Goal: Check status: Check status

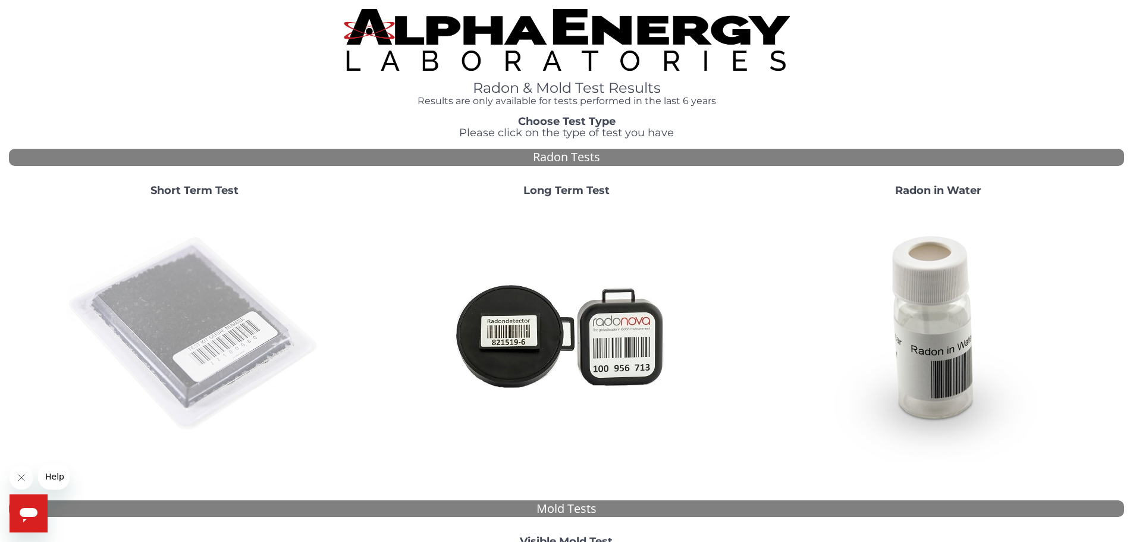
click at [169, 311] on img at bounding box center [195, 334] width 256 height 256
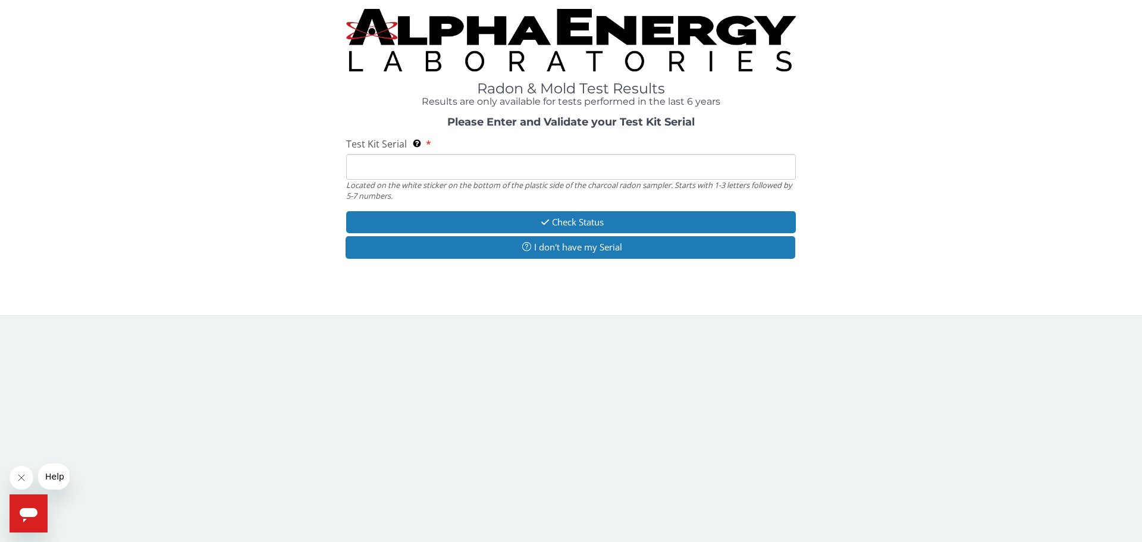
drag, startPoint x: 378, startPoint y: 172, endPoint x: 388, endPoint y: 173, distance: 9.6
click at [380, 172] on input "Test Kit Serial Located on the white sticker on the bottom of the plastic side …" at bounding box center [571, 167] width 450 height 26
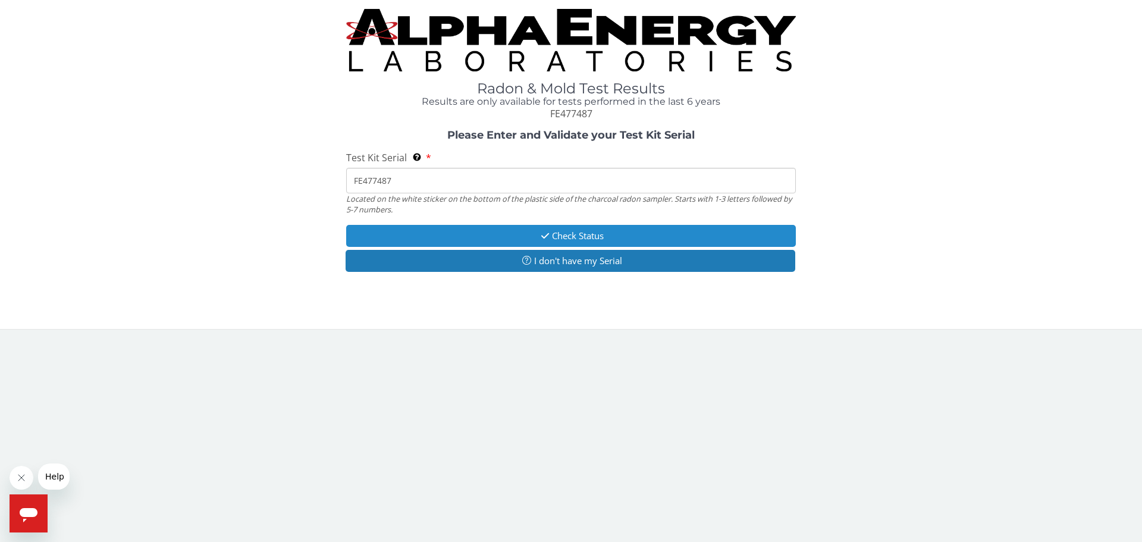
type input "FE477487"
click at [527, 234] on button "Check Status" at bounding box center [571, 236] width 450 height 22
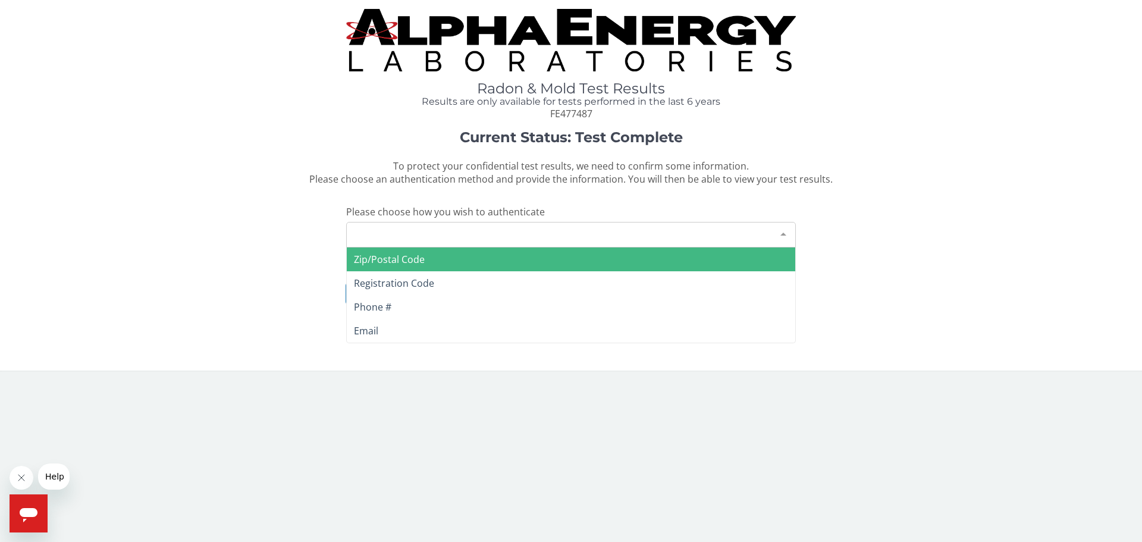
click at [443, 233] on div "Please make a selection" at bounding box center [571, 235] width 450 height 26
click at [416, 256] on span "Zip/Postal Code" at bounding box center [389, 259] width 71 height 13
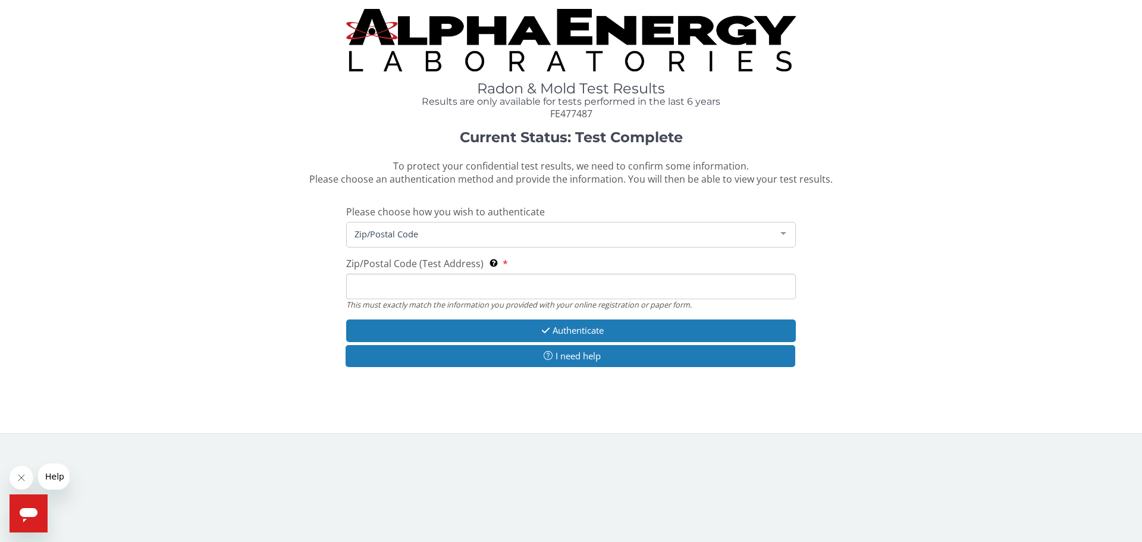
click at [389, 279] on input "Zip/Postal Code (Test Address) This must exactly match the information you prov…" at bounding box center [571, 287] width 450 height 26
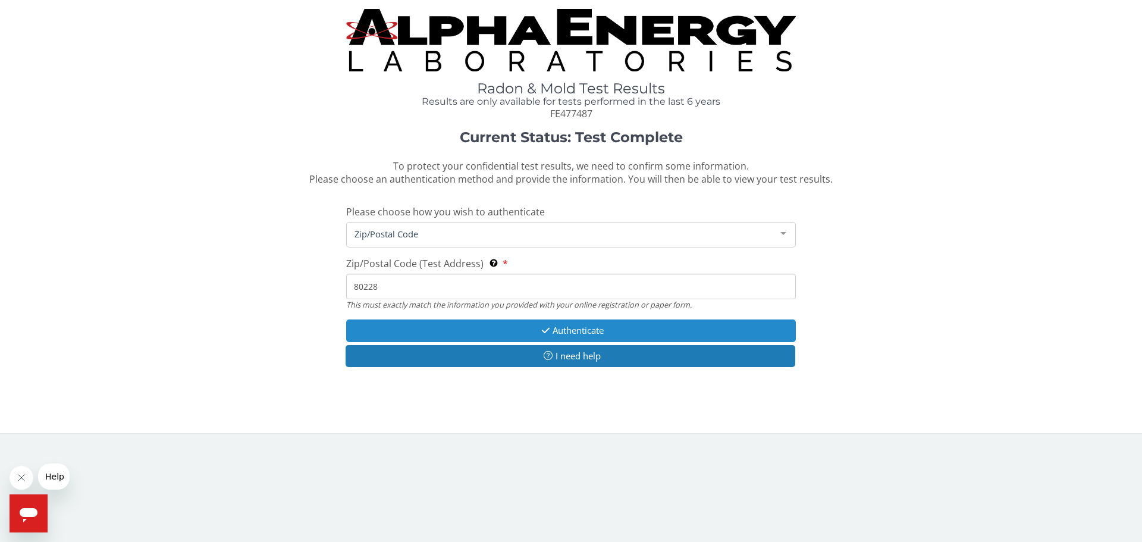
type input "80228"
click at [526, 325] on button "Authenticate" at bounding box center [571, 331] width 450 height 22
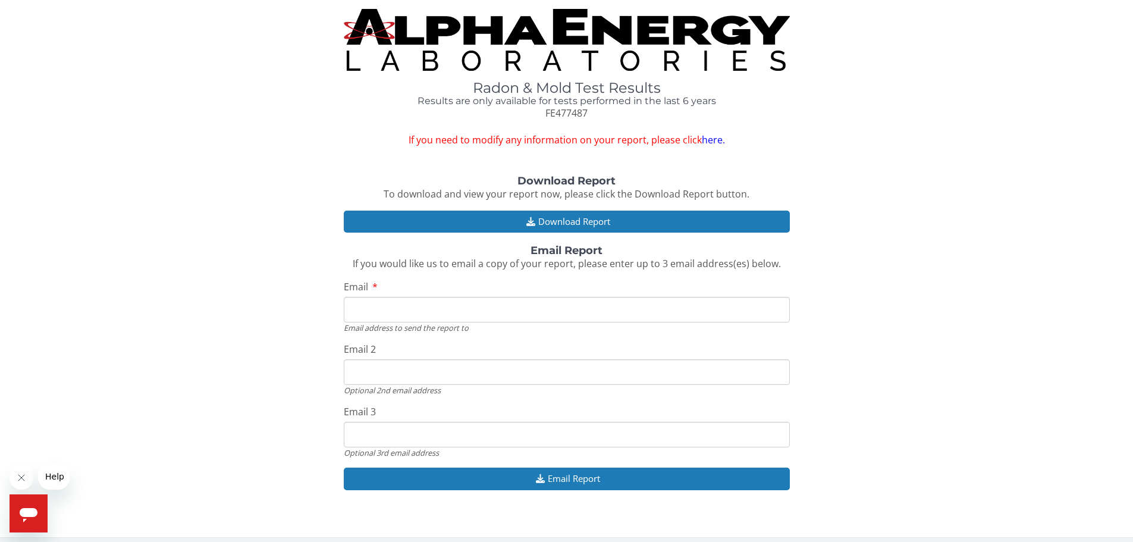
click at [375, 312] on input "Email" at bounding box center [567, 310] width 446 height 26
type input "[EMAIL_ADDRESS][DOMAIN_NAME]"
drag, startPoint x: 455, startPoint y: 373, endPoint x: 447, endPoint y: 373, distance: 7.7
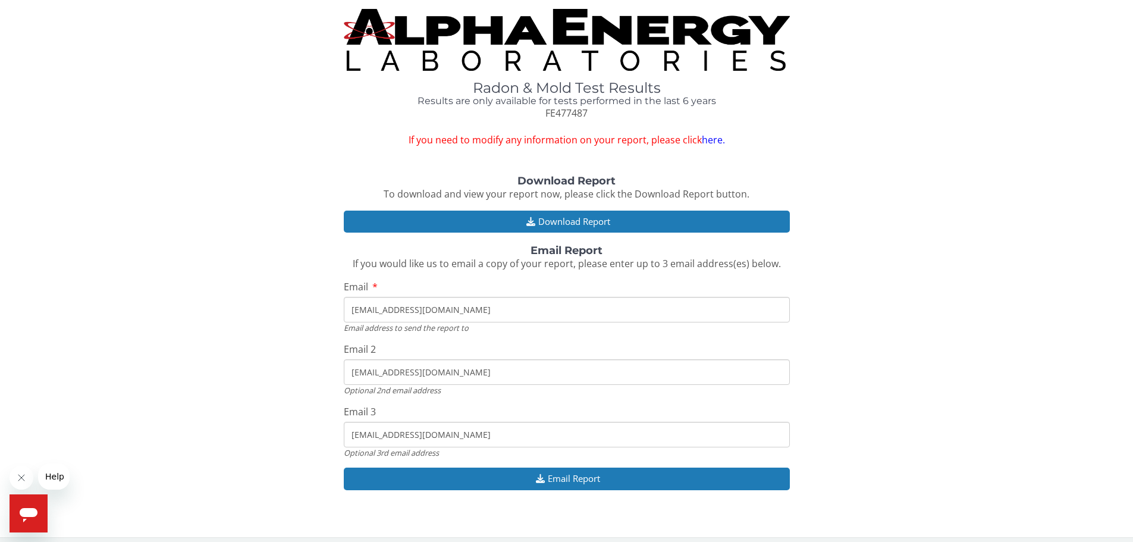
click at [447, 373] on input "[EMAIL_ADDRESS][DOMAIN_NAME]" at bounding box center [567, 372] width 446 height 26
type input "[EMAIL_ADDRESS][DOMAIN_NAME]"
drag, startPoint x: 465, startPoint y: 434, endPoint x: 314, endPoint y: 436, distance: 150.5
click at [314, 436] on div "Download Report To download and view your report now, please click the Download…" at bounding box center [567, 339] width 1116 height 327
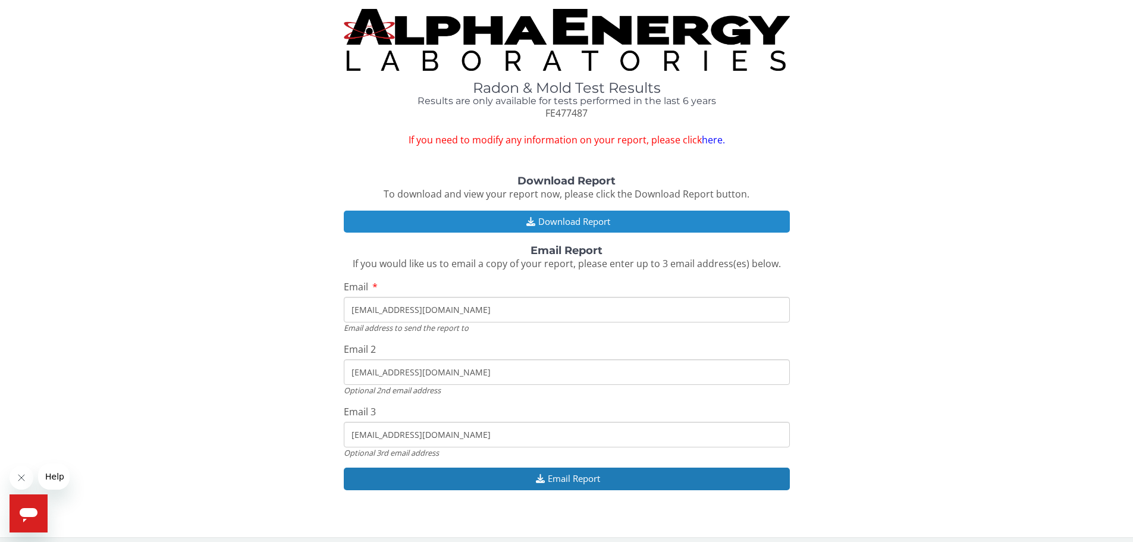
type input "[EMAIL_ADDRESS][DOMAIN_NAME]"
click at [552, 219] on button "Download Report" at bounding box center [567, 222] width 446 height 22
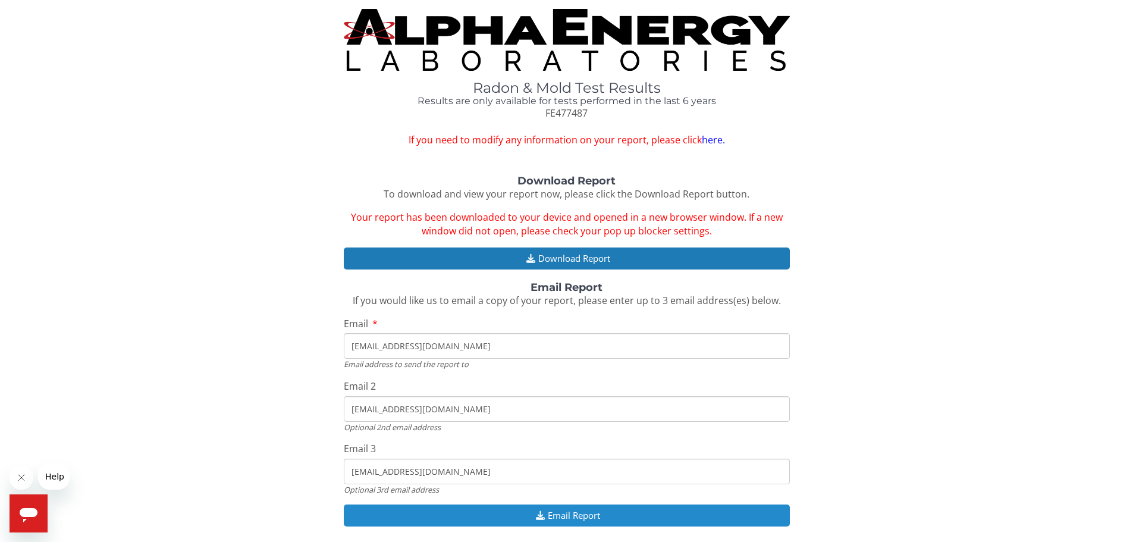
click at [552, 509] on button "Email Report" at bounding box center [567, 516] width 446 height 22
